Goal: Browse casually

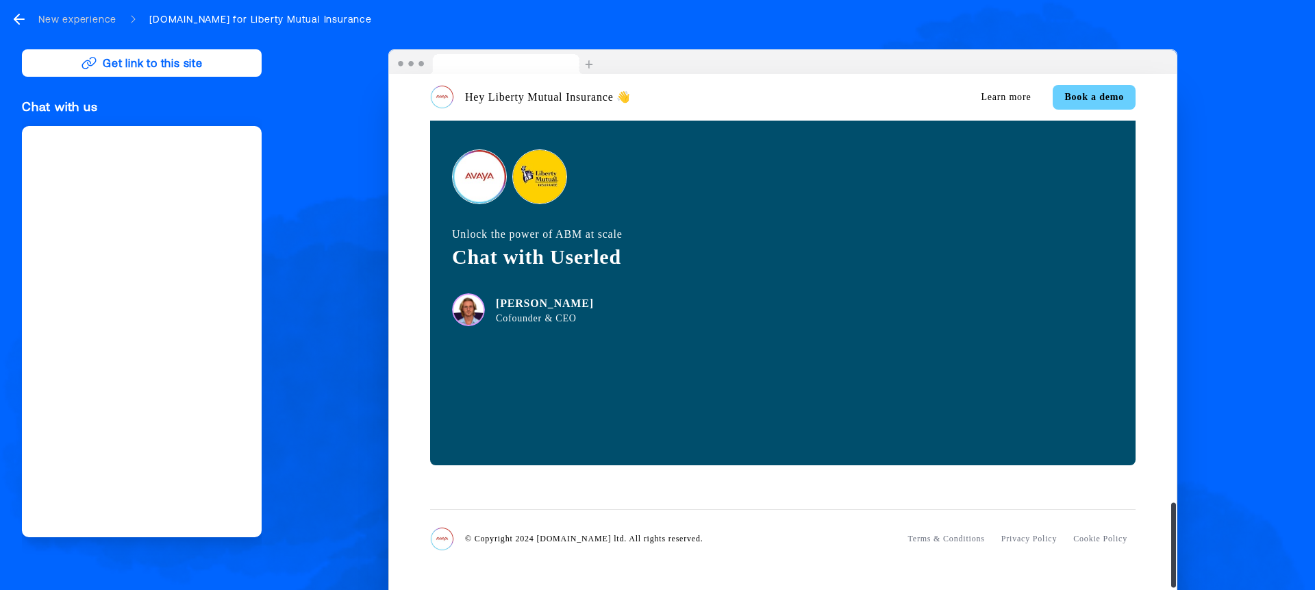
scroll to position [2673, 0]
click at [18, 21] on icon "go back" at bounding box center [19, 19] width 16 height 16
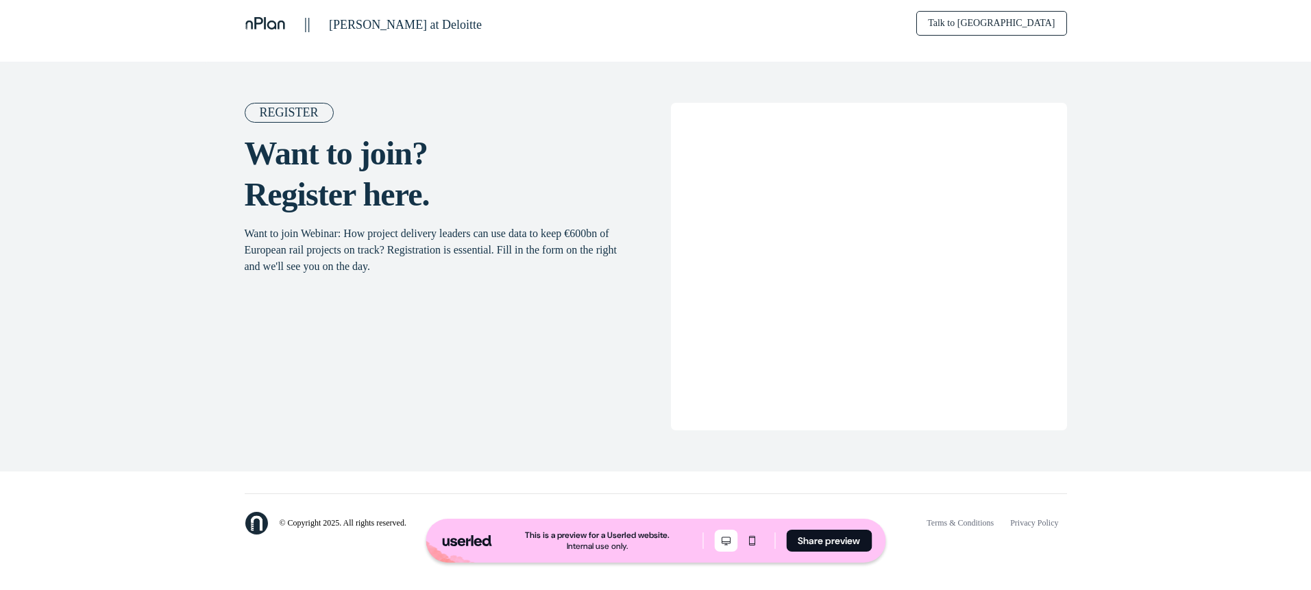
scroll to position [1263, 0]
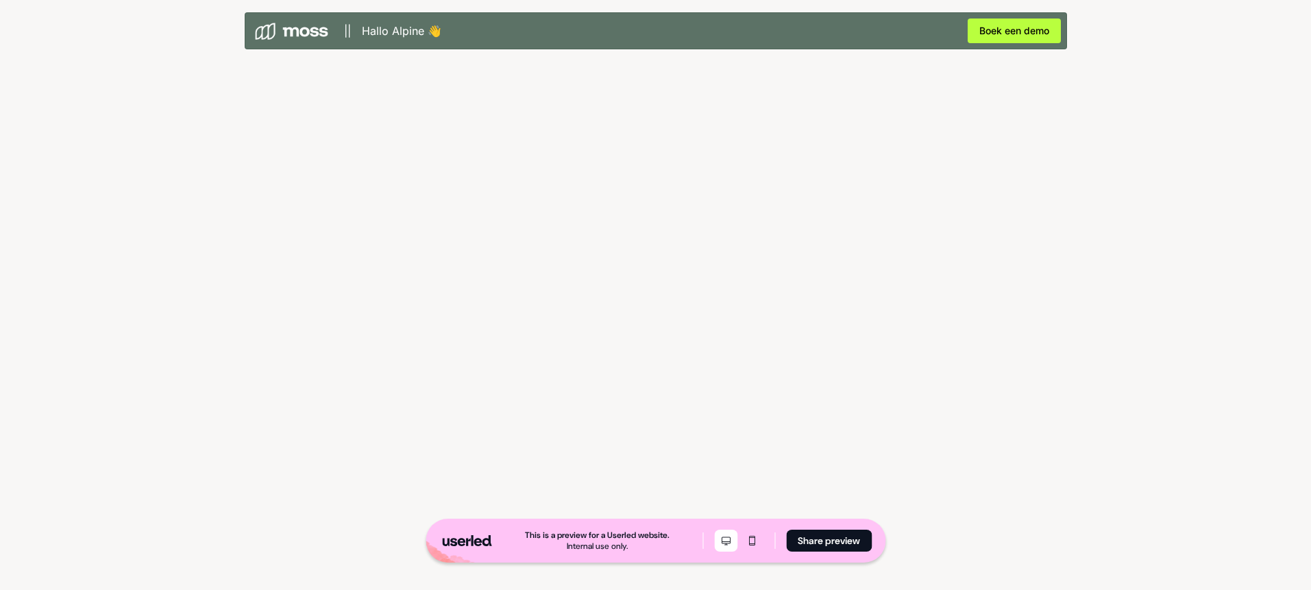
scroll to position [2609, 0]
